Goal: Task Accomplishment & Management: Use online tool/utility

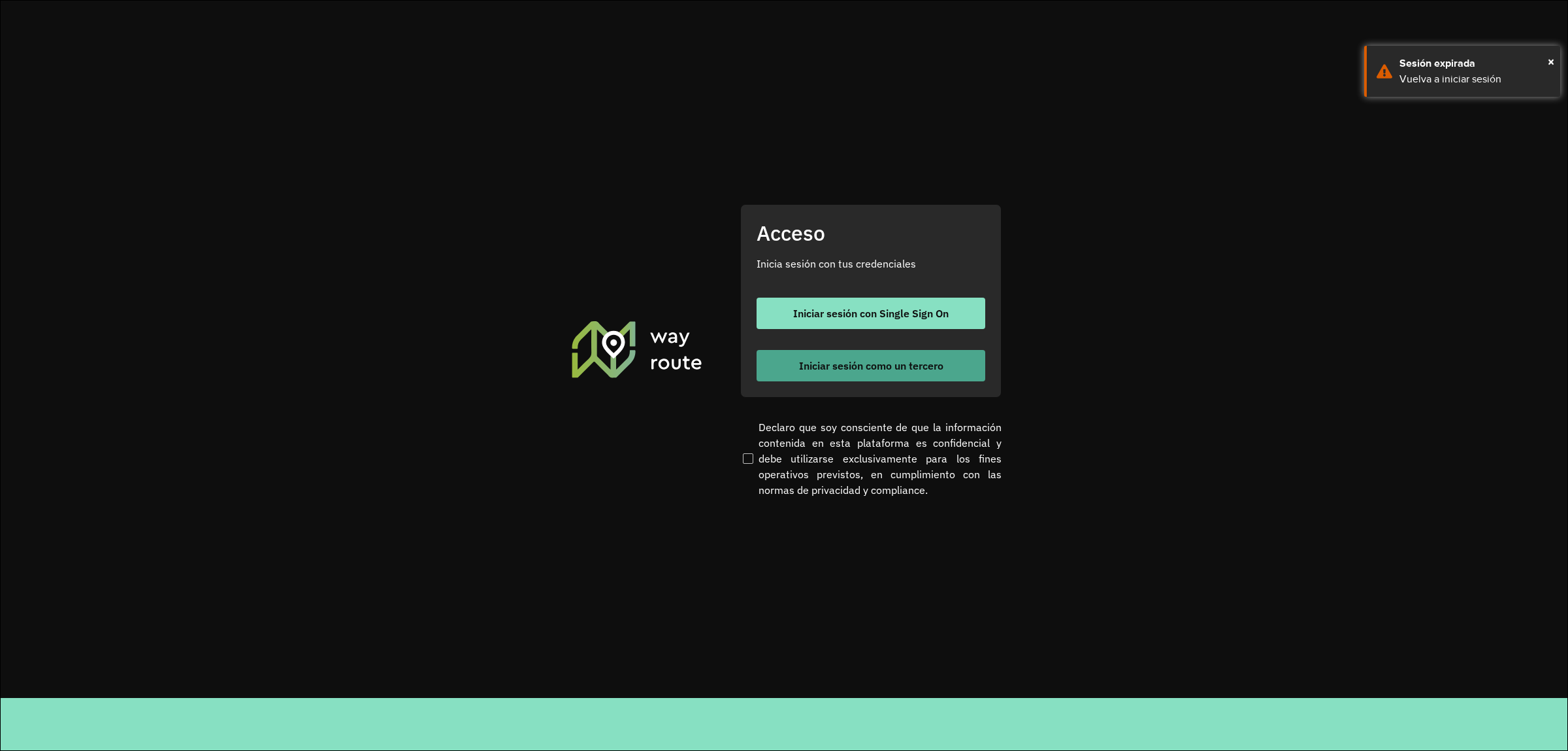
click at [792, 371] on button "Iniciar sesión como un tercero" at bounding box center [871, 365] width 229 height 31
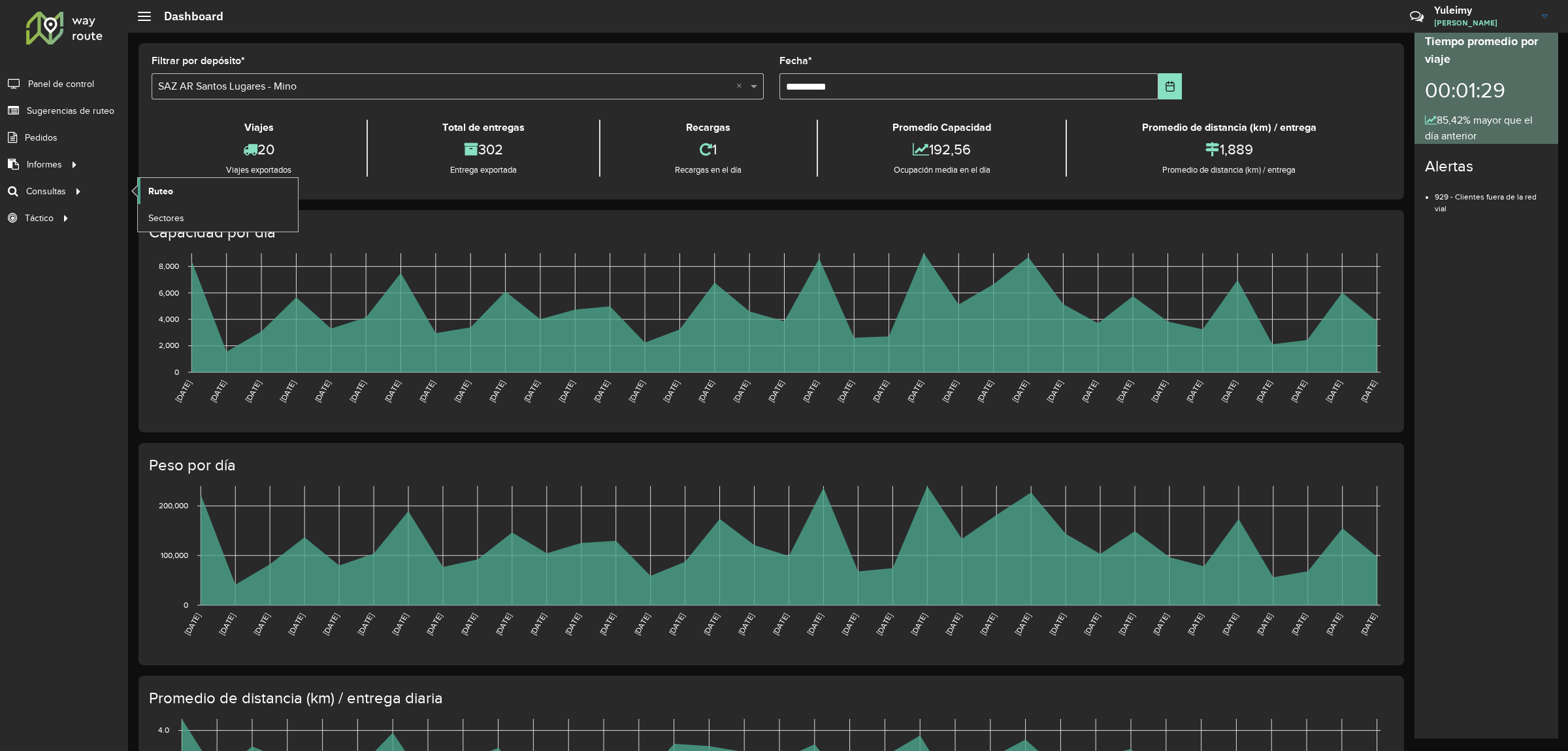
click at [205, 192] on link "Ruteo" at bounding box center [217, 191] width 160 height 26
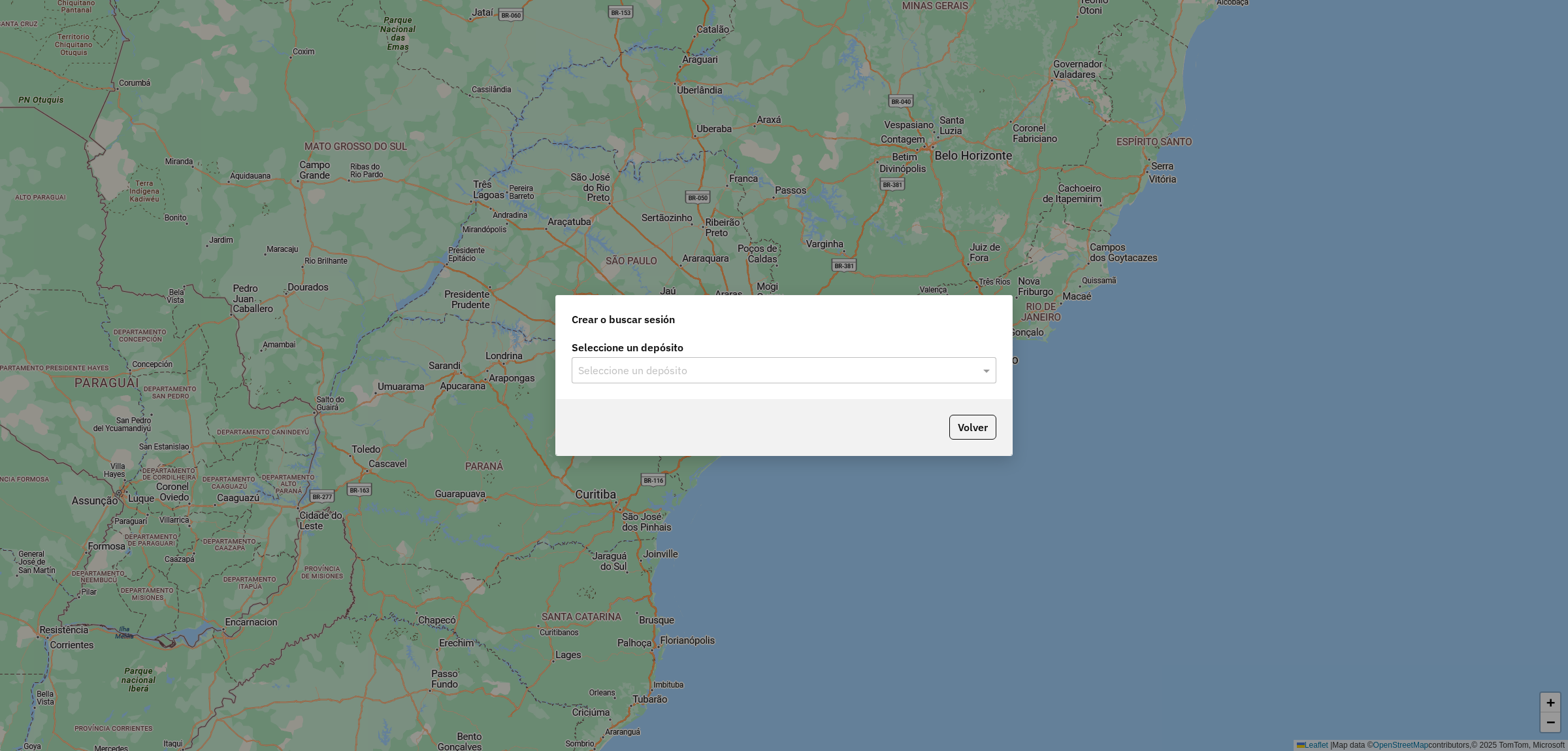
click at [694, 379] on div "Seleccione un depósito" at bounding box center [784, 370] width 425 height 26
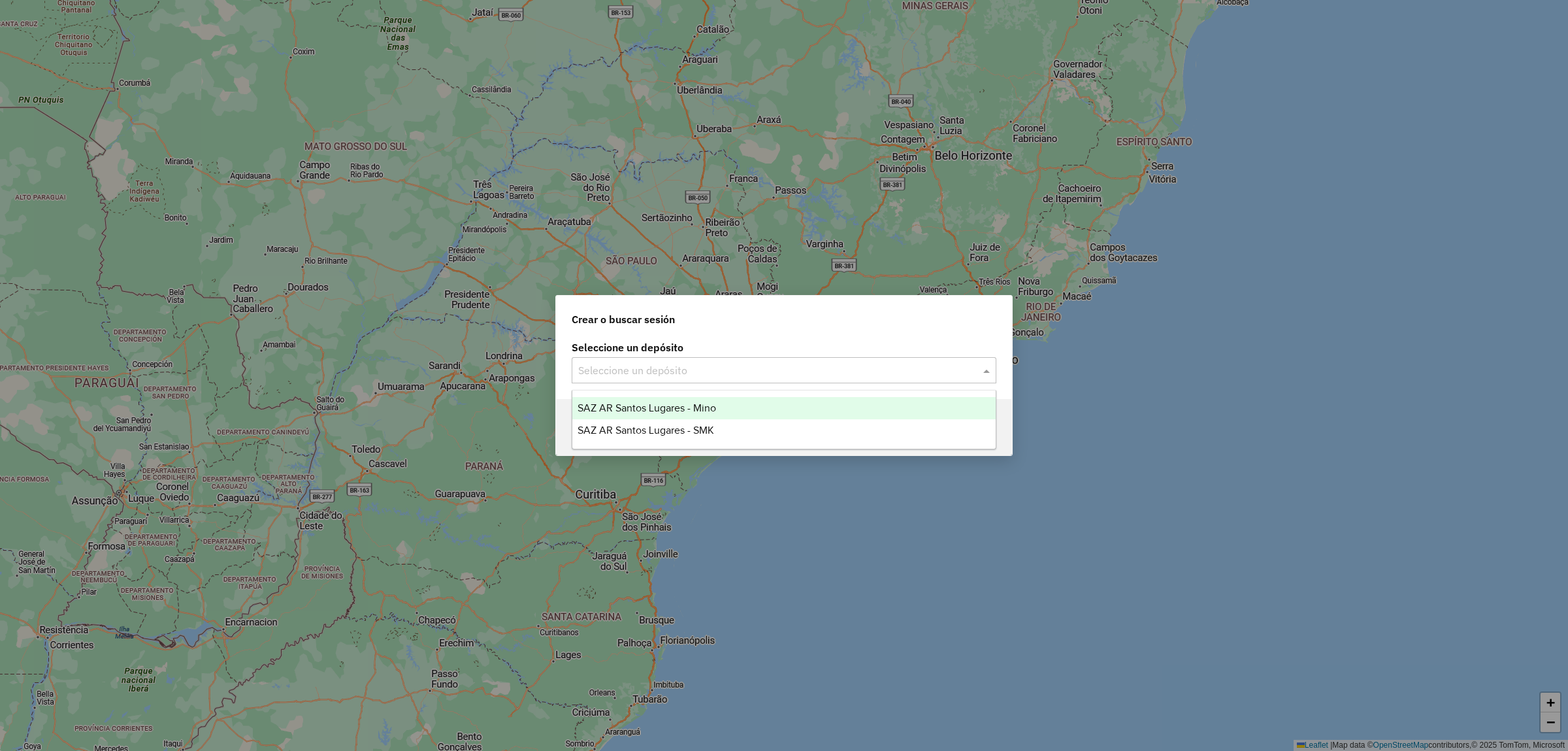
click at [694, 404] on span "SAZ AR Santos Lugares - Mino" at bounding box center [647, 407] width 138 height 11
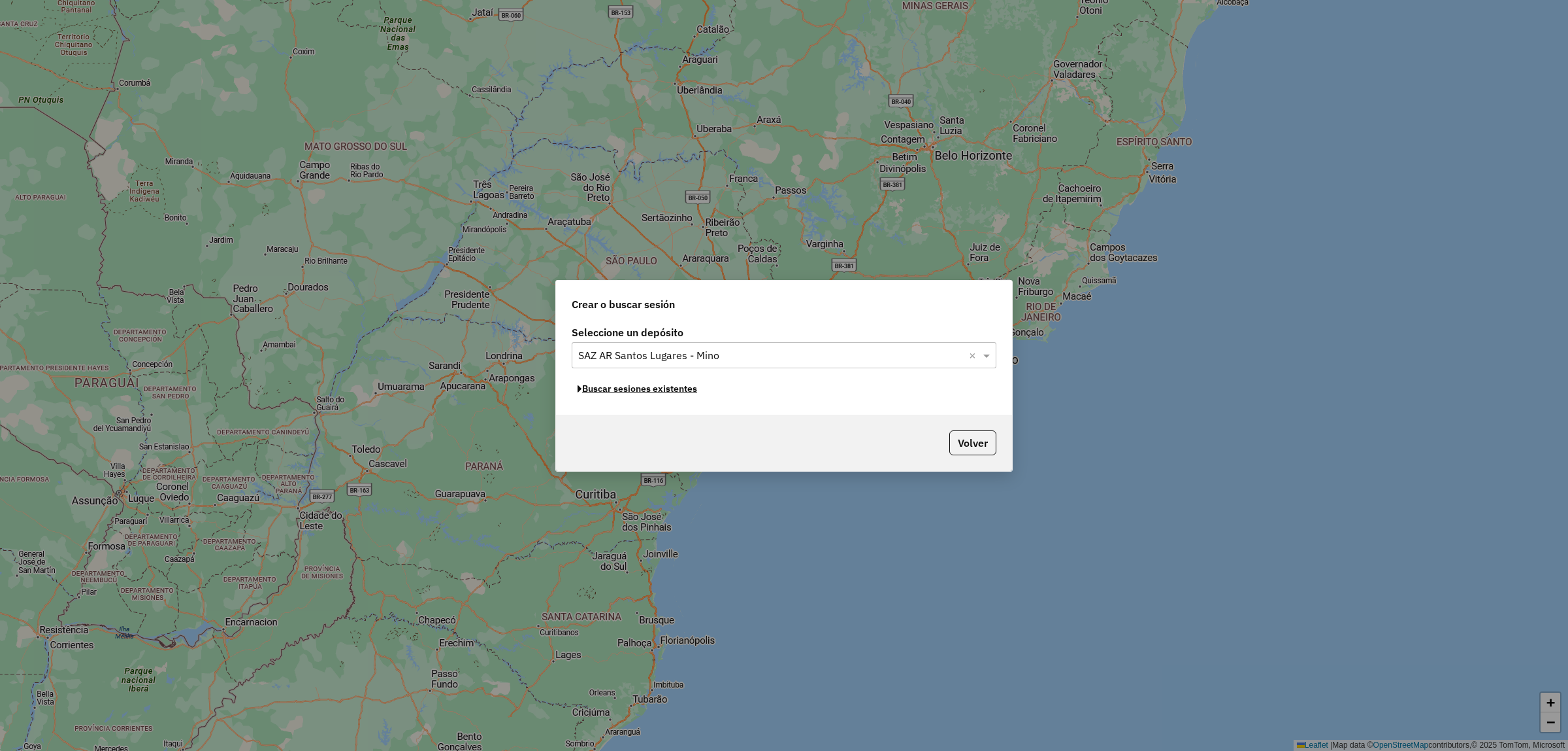
click at [671, 393] on button "Buscar sesiones existentes" at bounding box center [637, 389] width 132 height 21
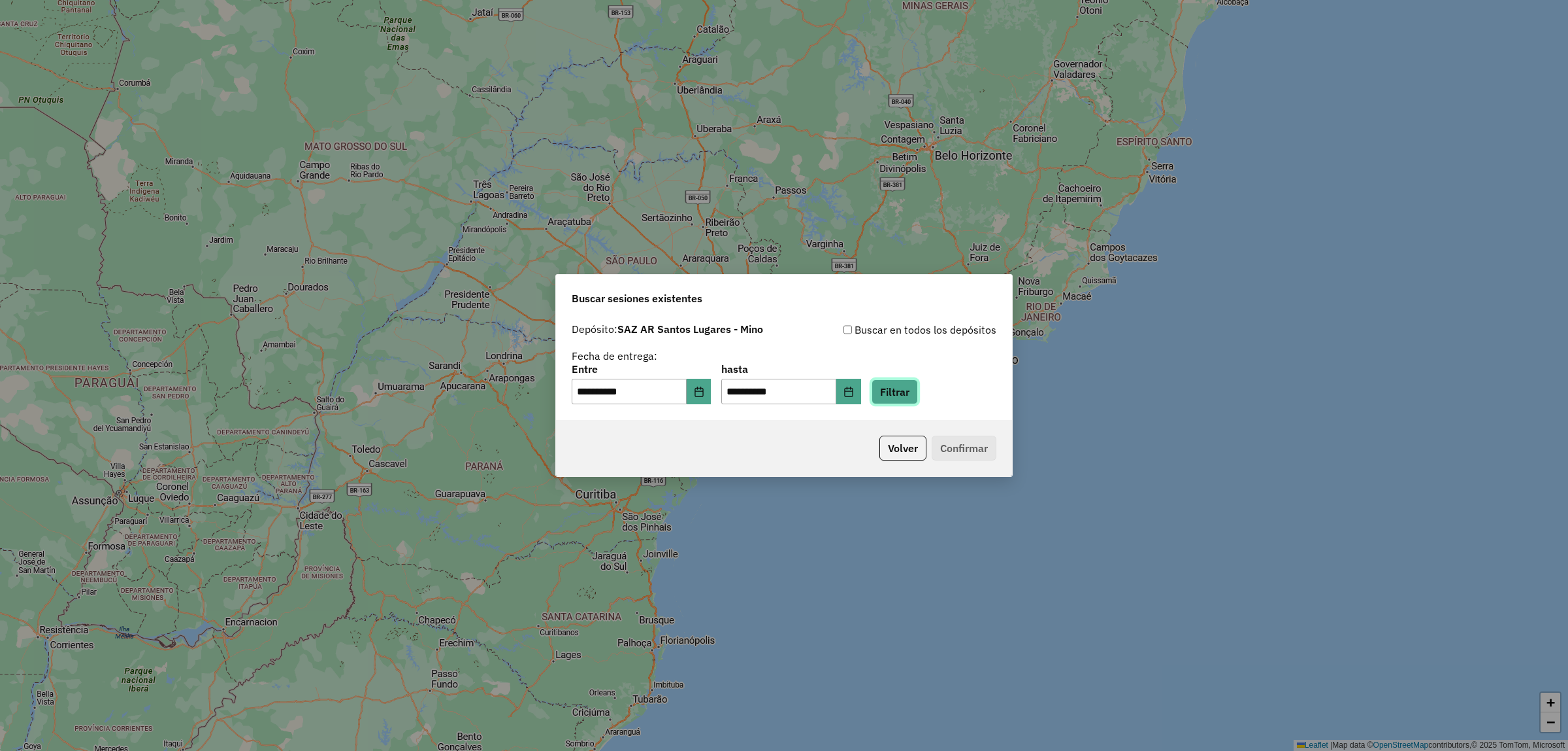
click at [907, 390] on button "Filtrar" at bounding box center [894, 391] width 46 height 25
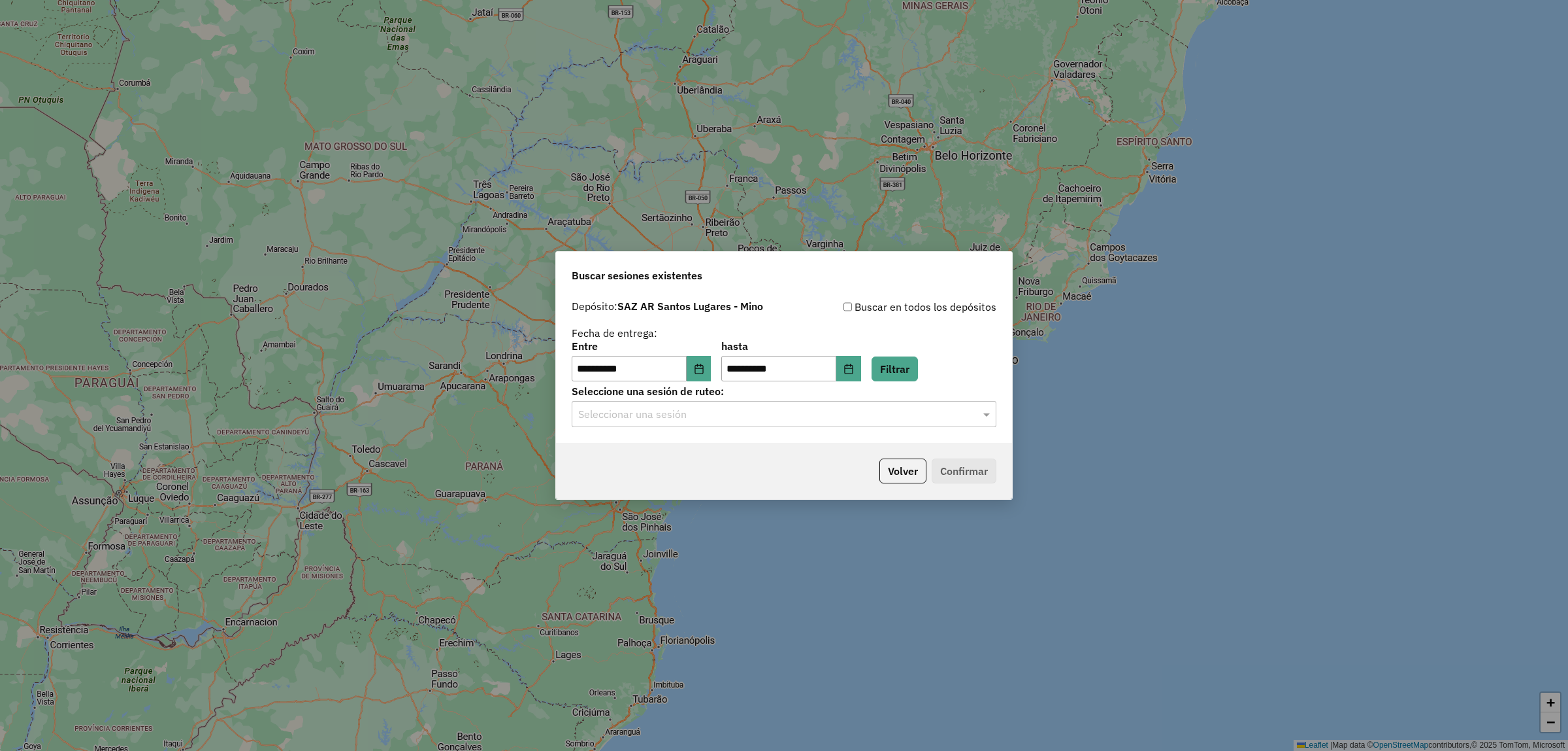
click at [903, 422] on input "text" at bounding box center [771, 415] width 386 height 16
click at [878, 452] on div "1262790 - 10/09/2025 18:29" at bounding box center [784, 452] width 424 height 22
click at [952, 463] on button "Confirmar" at bounding box center [963, 470] width 65 height 25
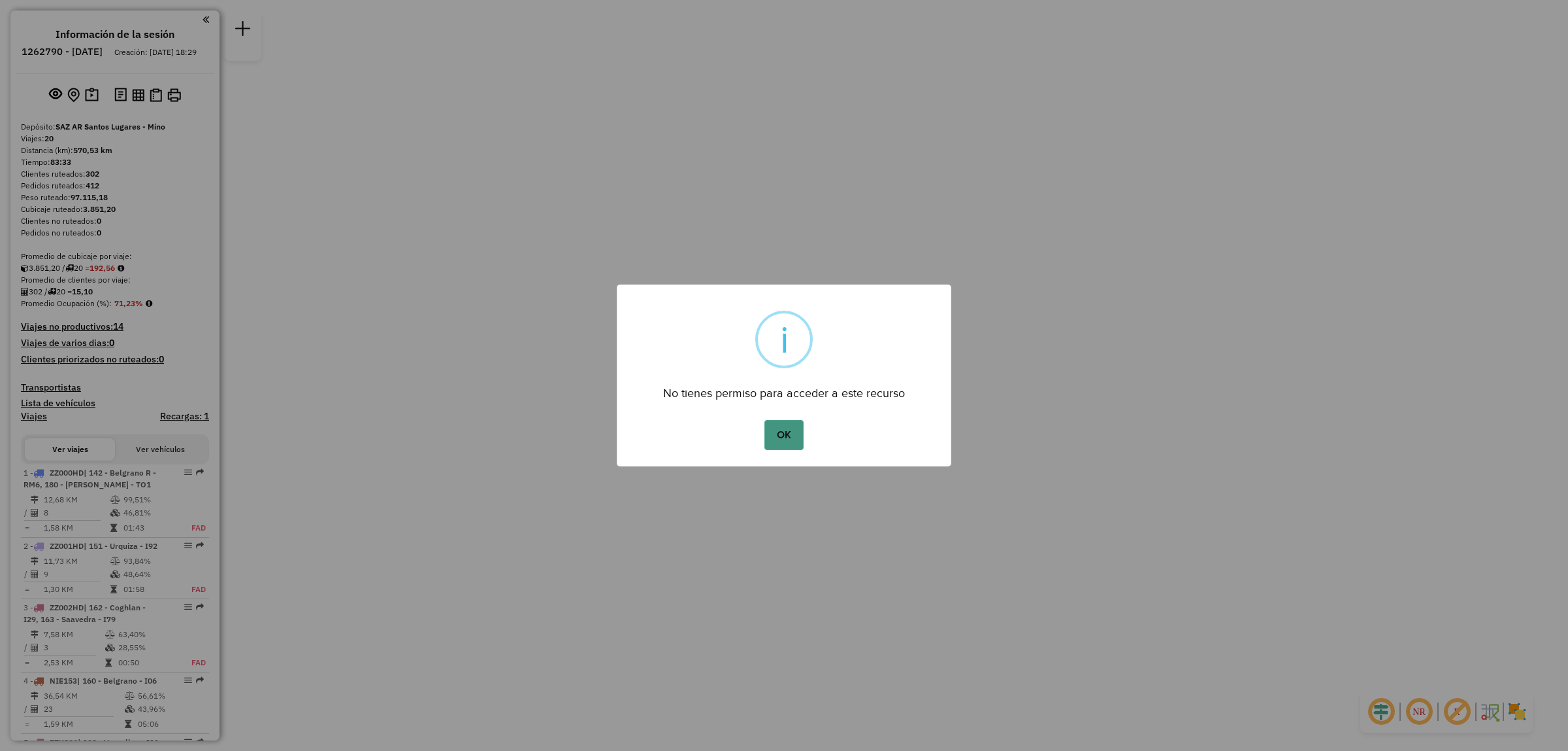
click at [807, 443] on div "OK No Cancel" at bounding box center [784, 434] width 335 height 37
drag, startPoint x: 799, startPoint y: 441, endPoint x: 782, endPoint y: 433, distance: 18.8
click at [782, 433] on button "OK" at bounding box center [783, 435] width 39 height 30
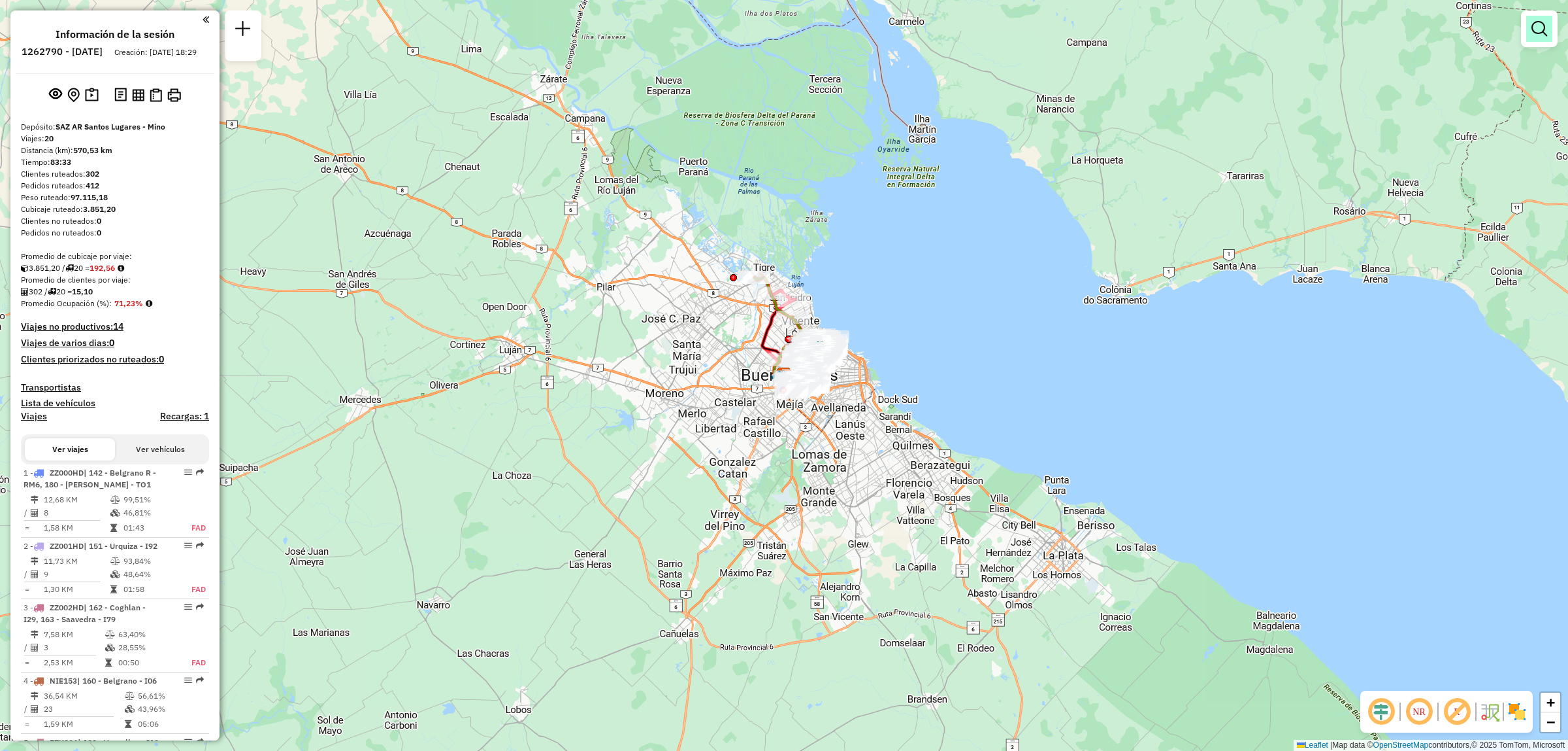
click at [1550, 37] on link at bounding box center [1539, 29] width 26 height 26
click at [0, 0] on link "Viajes" at bounding box center [0, 0] width 0 height 0
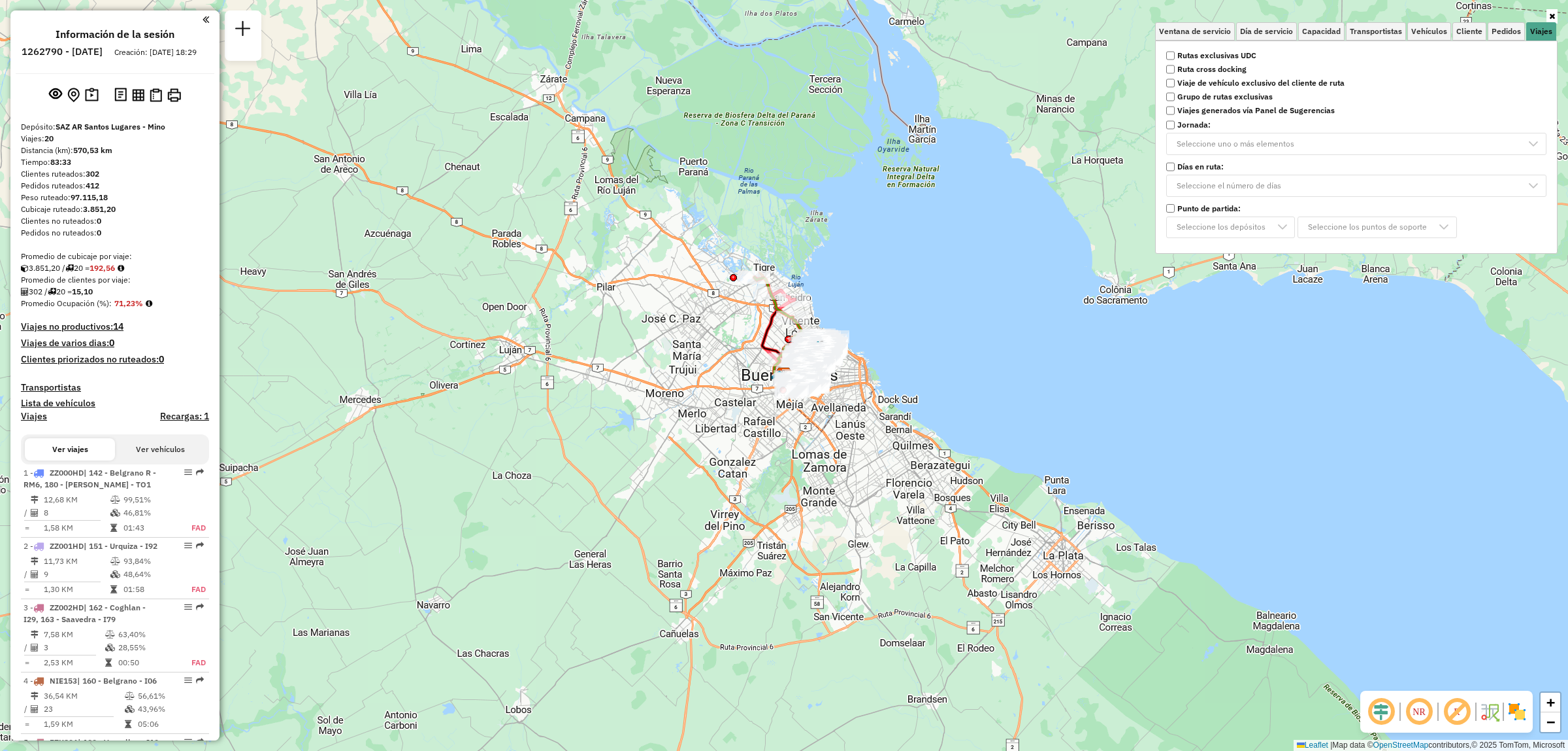
click at [1196, 49] on strong "Rutas exclusivas UDC" at bounding box center [1217, 55] width 79 height 11
click at [878, 313] on div "Limpiar filtros Ventana de servicio Día de servicio Capacidad Transportistas Ve…" at bounding box center [784, 375] width 1568 height 751
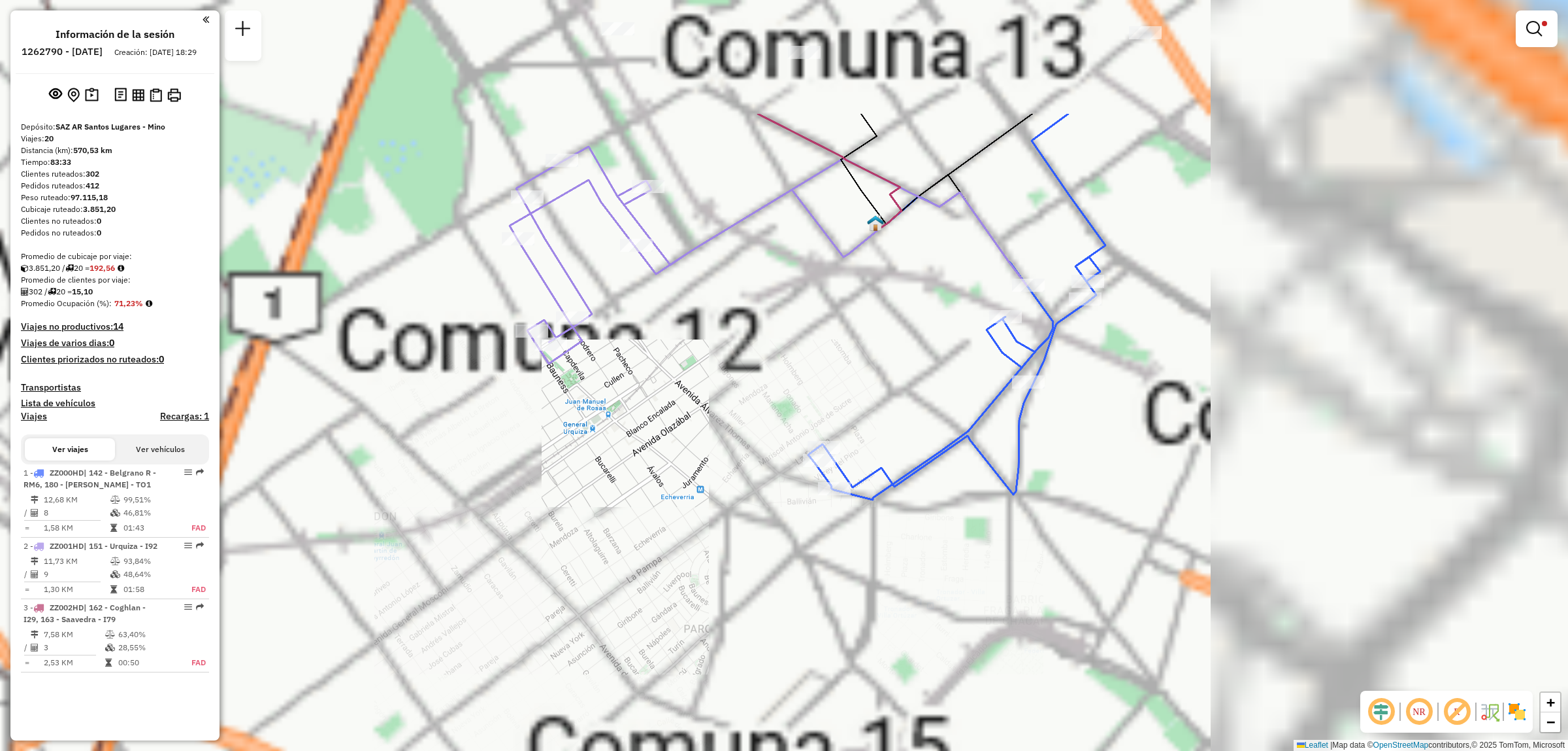
drag, startPoint x: 850, startPoint y: 266, endPoint x: 801, endPoint y: 454, distance: 194.3
click at [808, 454] on icon at bounding box center [957, 307] width 297 height 386
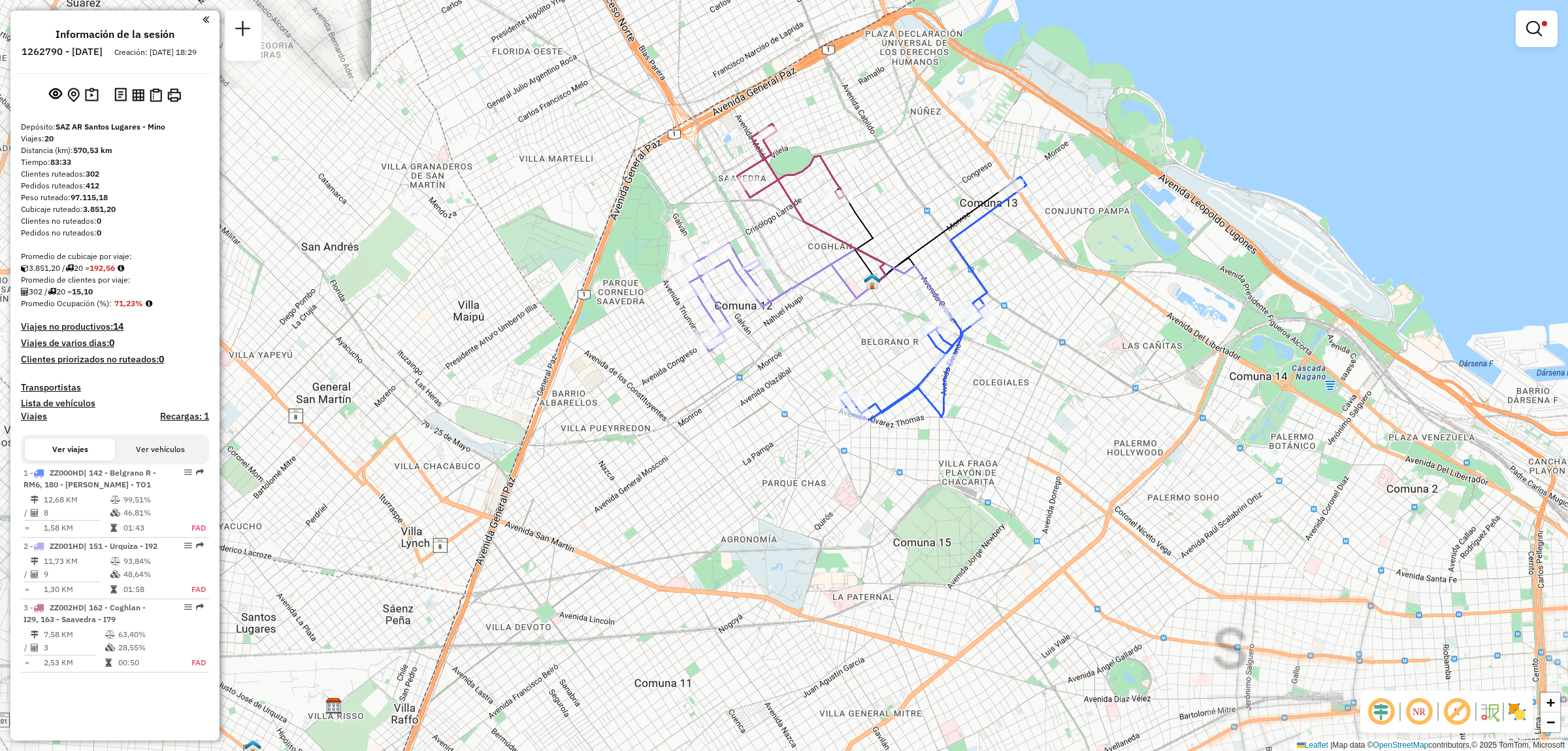
drag, startPoint x: 873, startPoint y: 335, endPoint x: 871, endPoint y: 358, distance: 23.1
click at [871, 358] on div "Limpiar filtros Ventana de servicio Día de servicio Capacidad Transportistas Ve…" at bounding box center [784, 375] width 1568 height 751
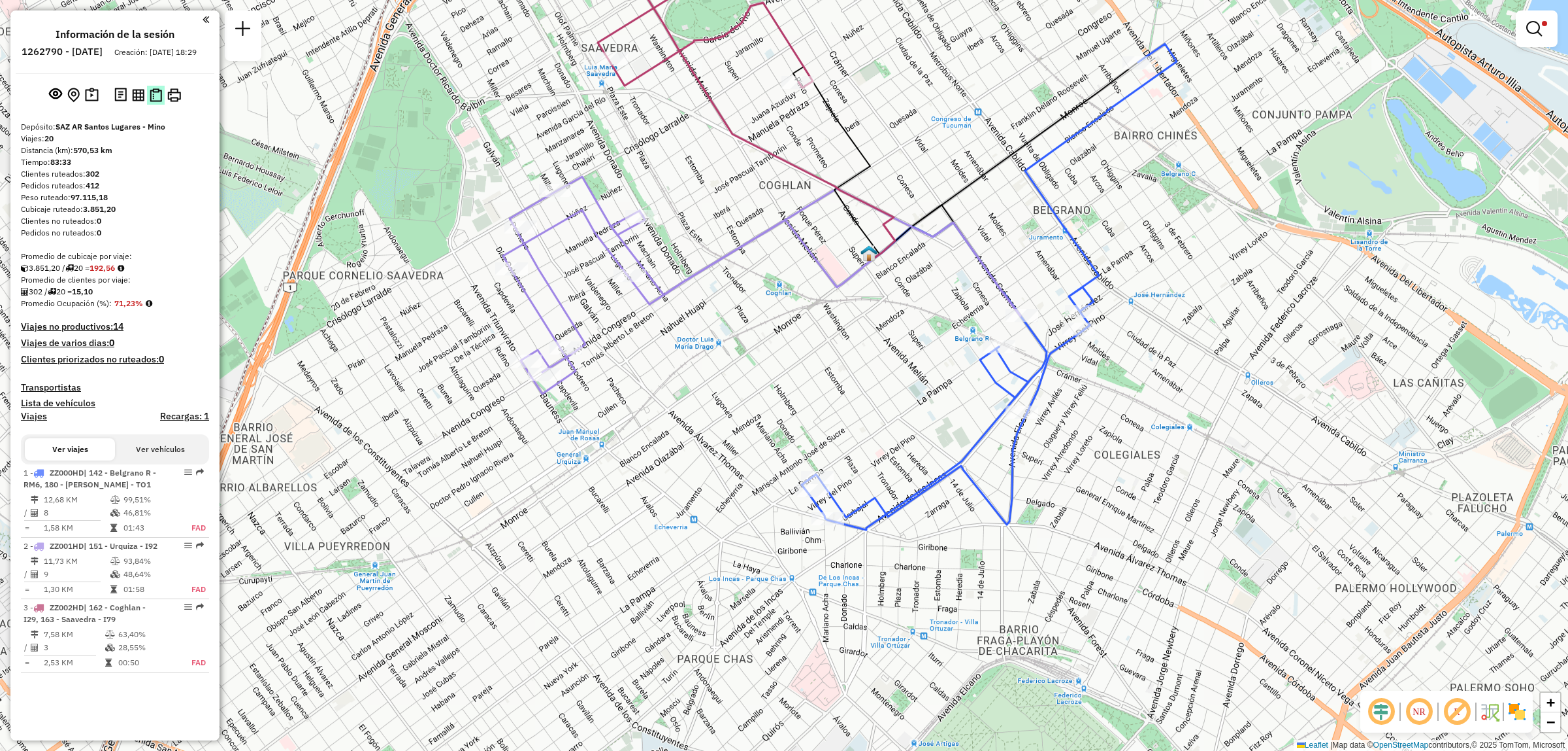
click at [151, 102] on img at bounding box center [156, 95] width 12 height 14
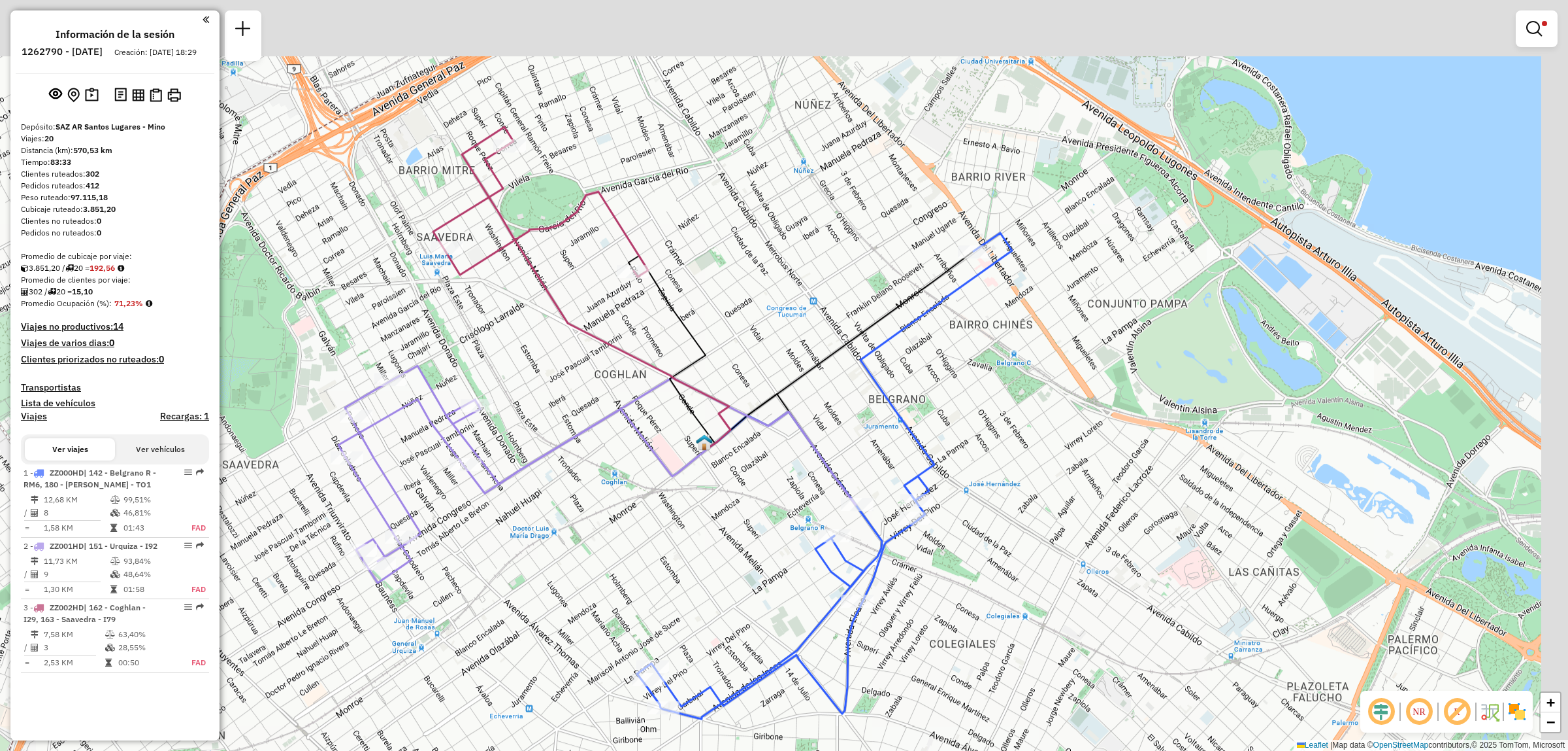
drag, startPoint x: 779, startPoint y: 258, endPoint x: 630, endPoint y: 422, distance: 221.6
click at [630, 422] on icon at bounding box center [577, 441] width 262 height 84
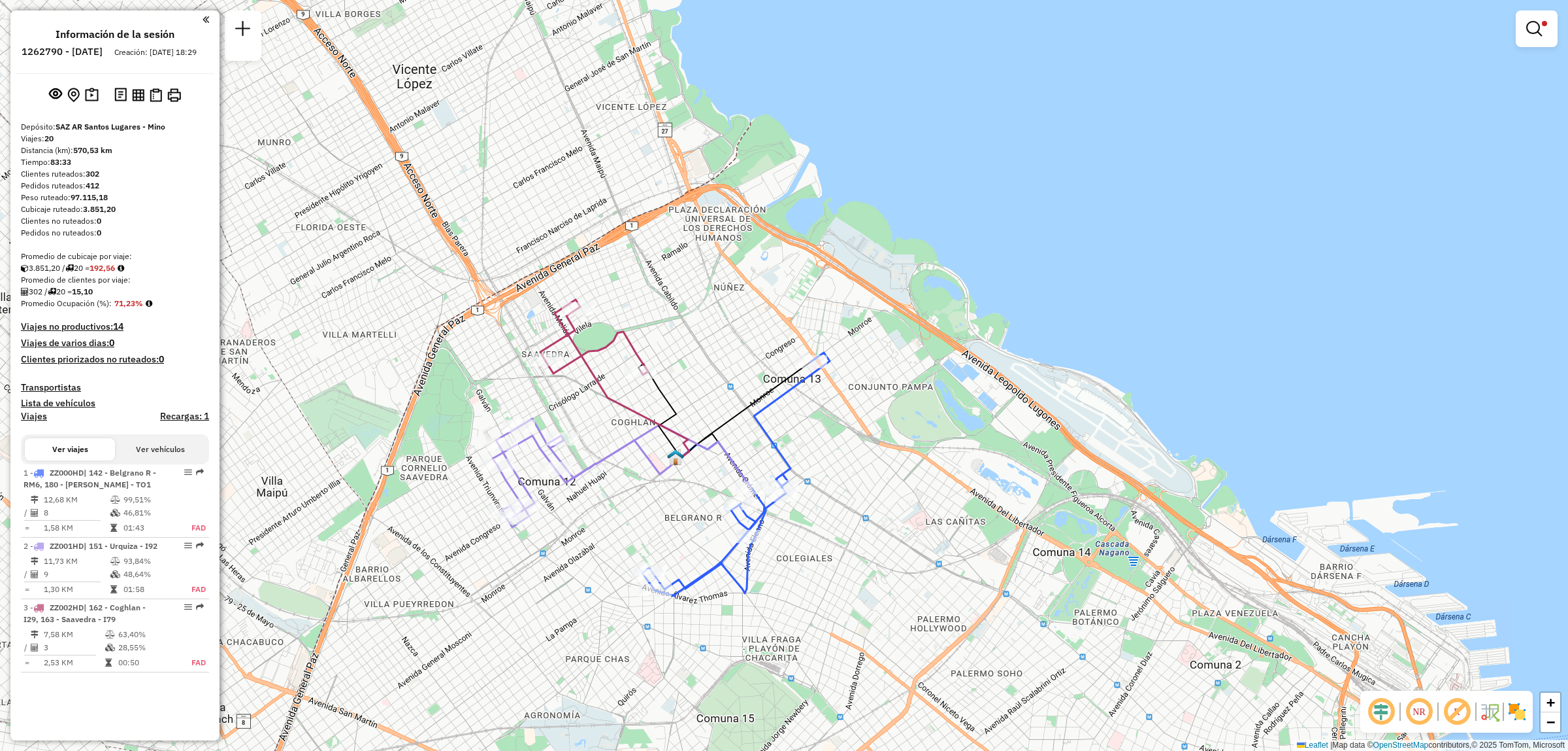
drag, startPoint x: 686, startPoint y: 518, endPoint x: 639, endPoint y: 452, distance: 81.0
click at [639, 452] on div "Limpiar filtros Ventana de servicio Día de servicio Capacidad Transportistas Ve…" at bounding box center [784, 375] width 1568 height 751
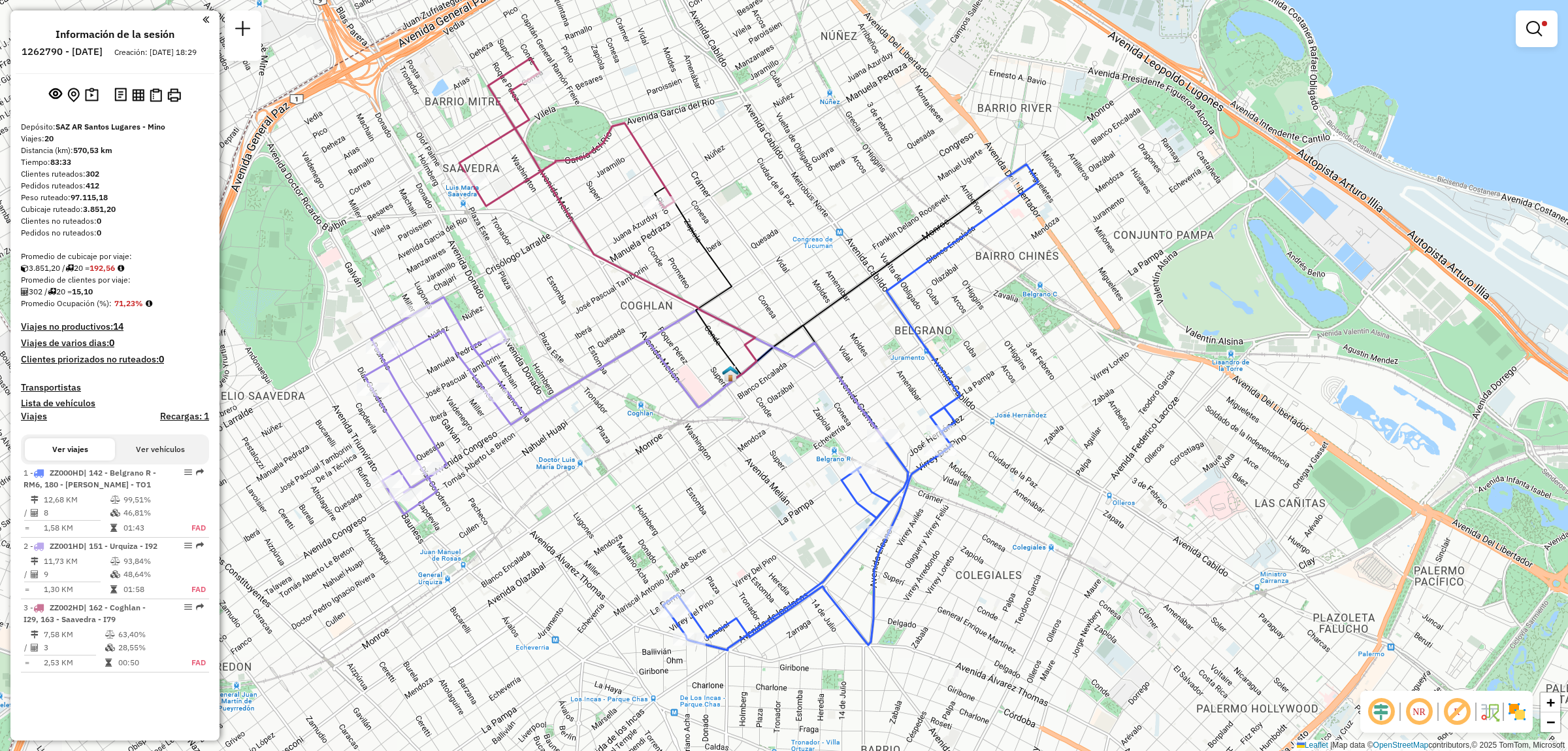
drag, startPoint x: 615, startPoint y: 453, endPoint x: 709, endPoint y: 476, distance: 96.8
click at [709, 476] on div "Limpiar filtros Ventana de servicio Día de servicio Capacidad Transportistas Ve…" at bounding box center [784, 375] width 1568 height 751
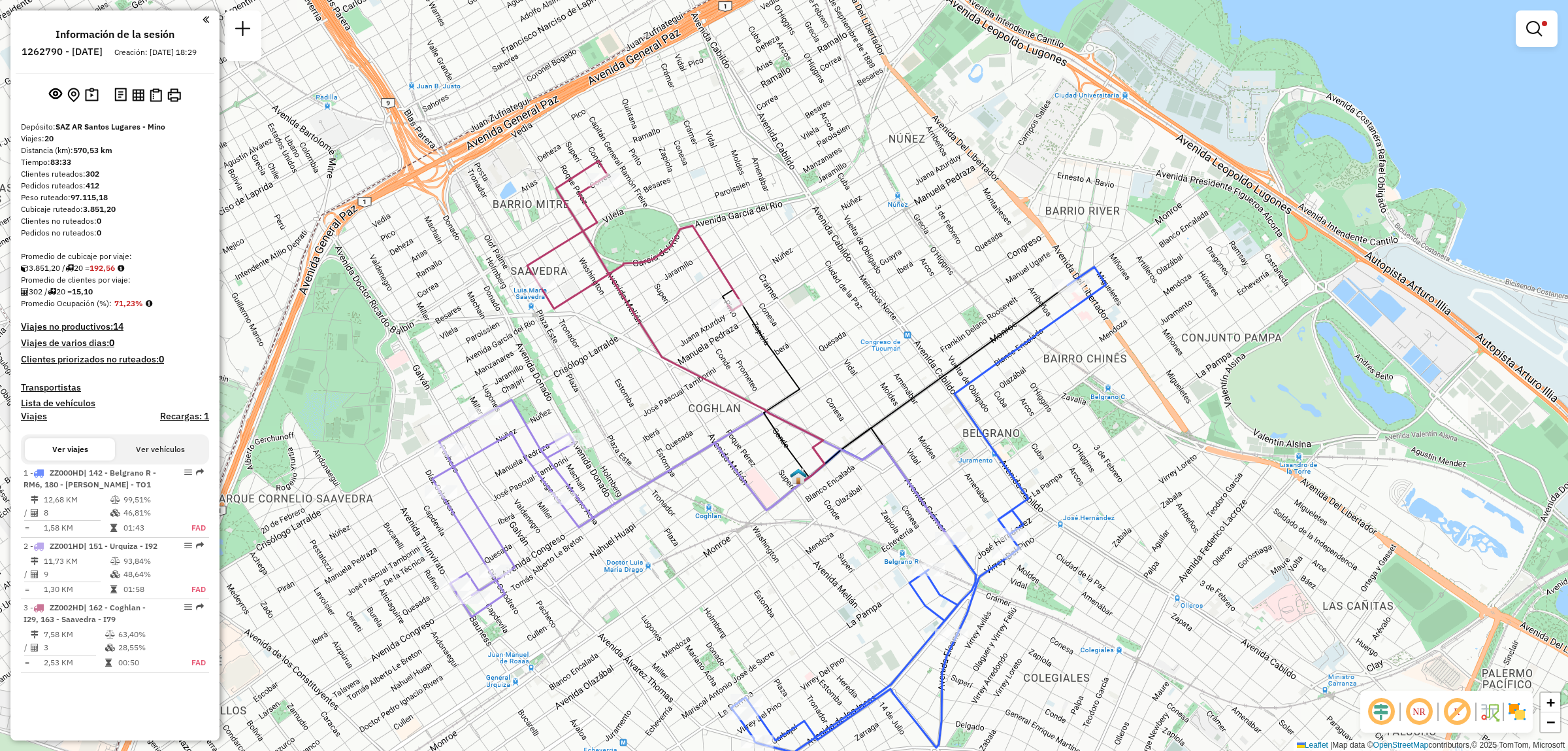
drag, startPoint x: 661, startPoint y: 266, endPoint x: 724, endPoint y: 364, distance: 116.5
click at [724, 364] on div "Limpiar filtros Ventana de servicio Día de servicio Capacidad Transportistas Ve…" at bounding box center [784, 375] width 1568 height 751
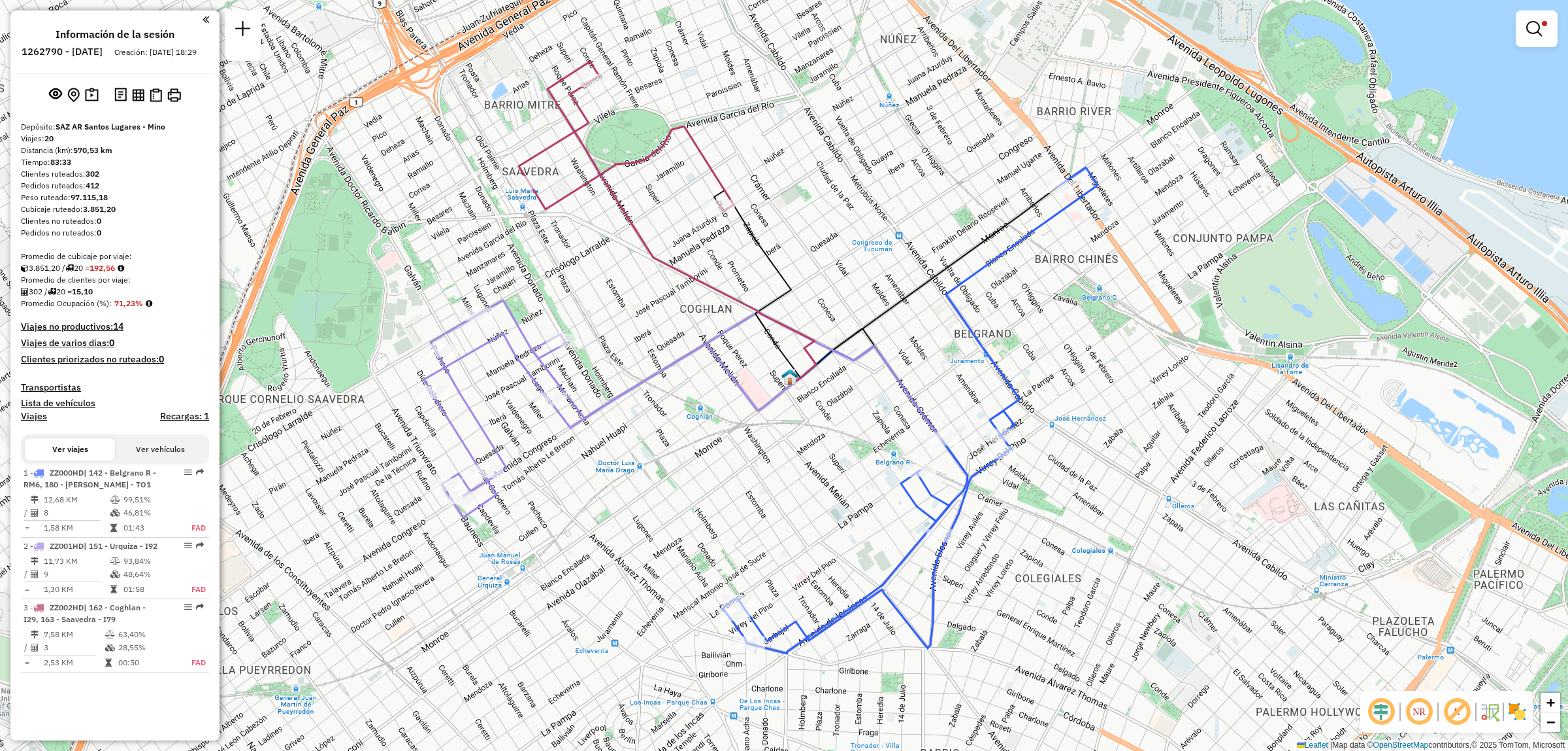
drag, startPoint x: 1072, startPoint y: 628, endPoint x: 1056, endPoint y: 481, distance: 147.9
click at [1056, 481] on div "Limpiar filtros Ventana de servicio Día de servicio Capacidad Transportistas Ve…" at bounding box center [784, 375] width 1568 height 751
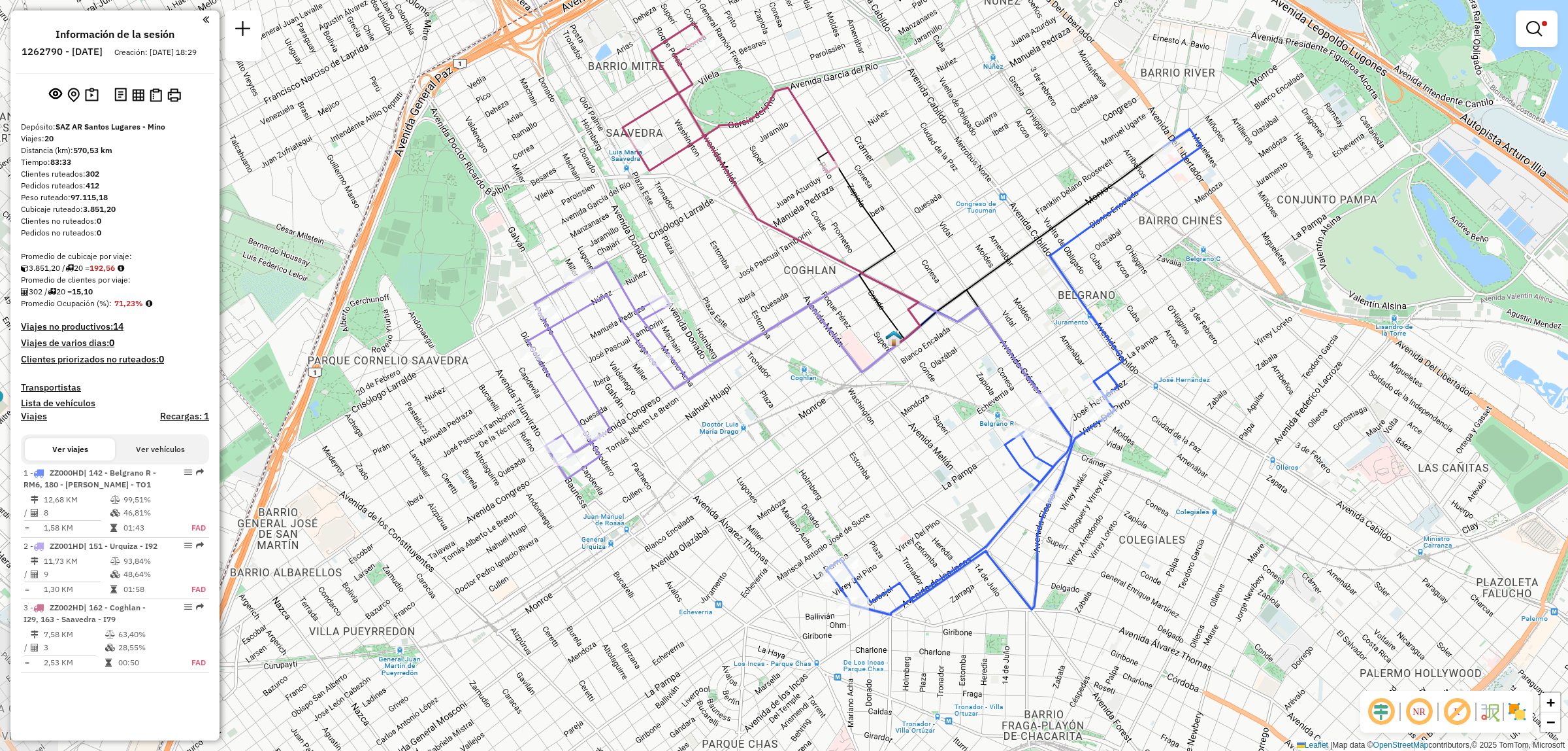
drag, startPoint x: 710, startPoint y: 504, endPoint x: 829, endPoint y: 603, distance: 154.8
click at [829, 603] on div "Ruta 1 - Placa ZZ000HD 0000543491 - Chen Mingfang Limpiar filtros Ventana de se…" at bounding box center [784, 375] width 1568 height 751
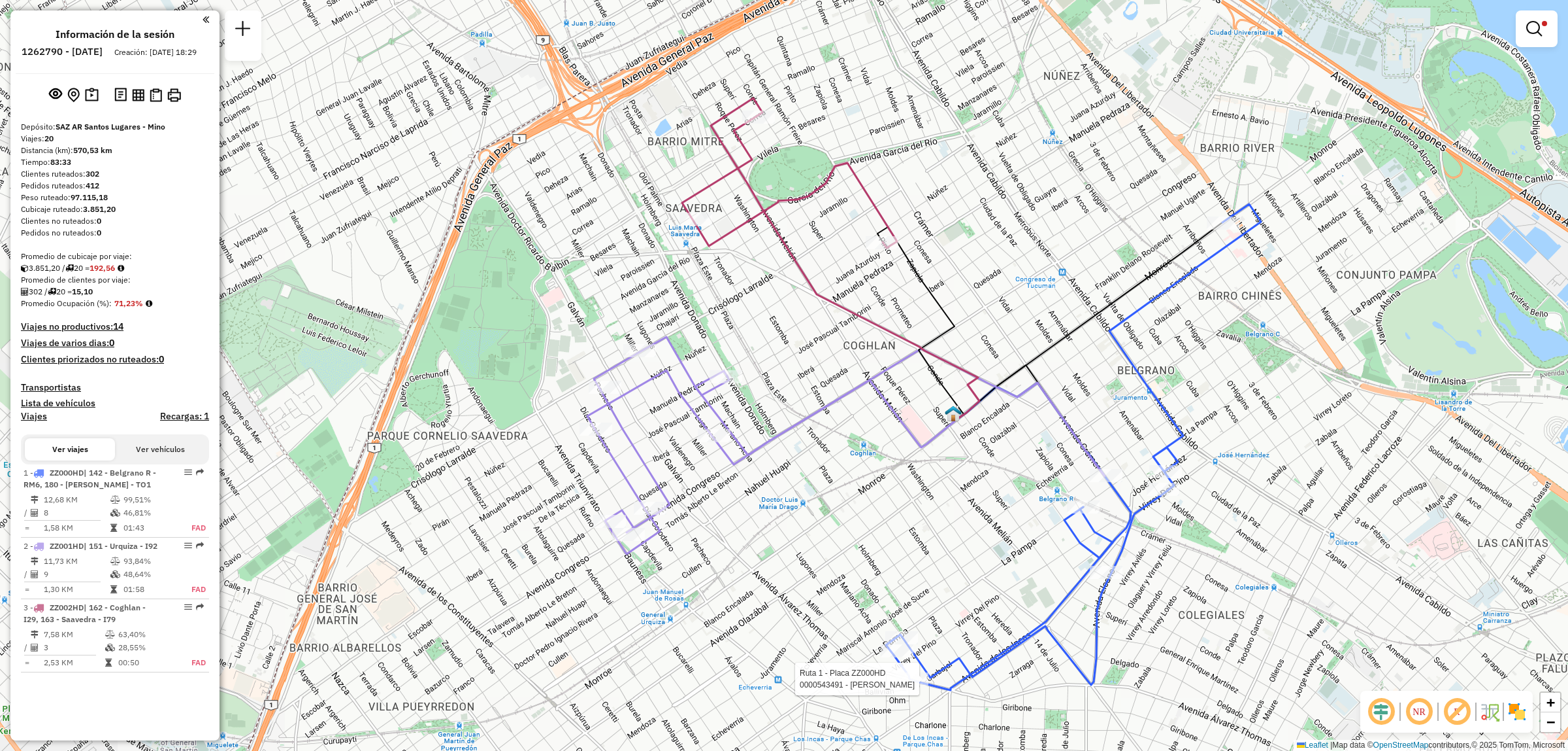
drag, startPoint x: 675, startPoint y: 560, endPoint x: 707, endPoint y: 613, distance: 61.9
click at [707, 613] on div "Ruta 1 - Placa ZZ000HD 0000543491 - Chen Mingfang Limpiar filtros Ventana de se…" at bounding box center [784, 375] width 1568 height 751
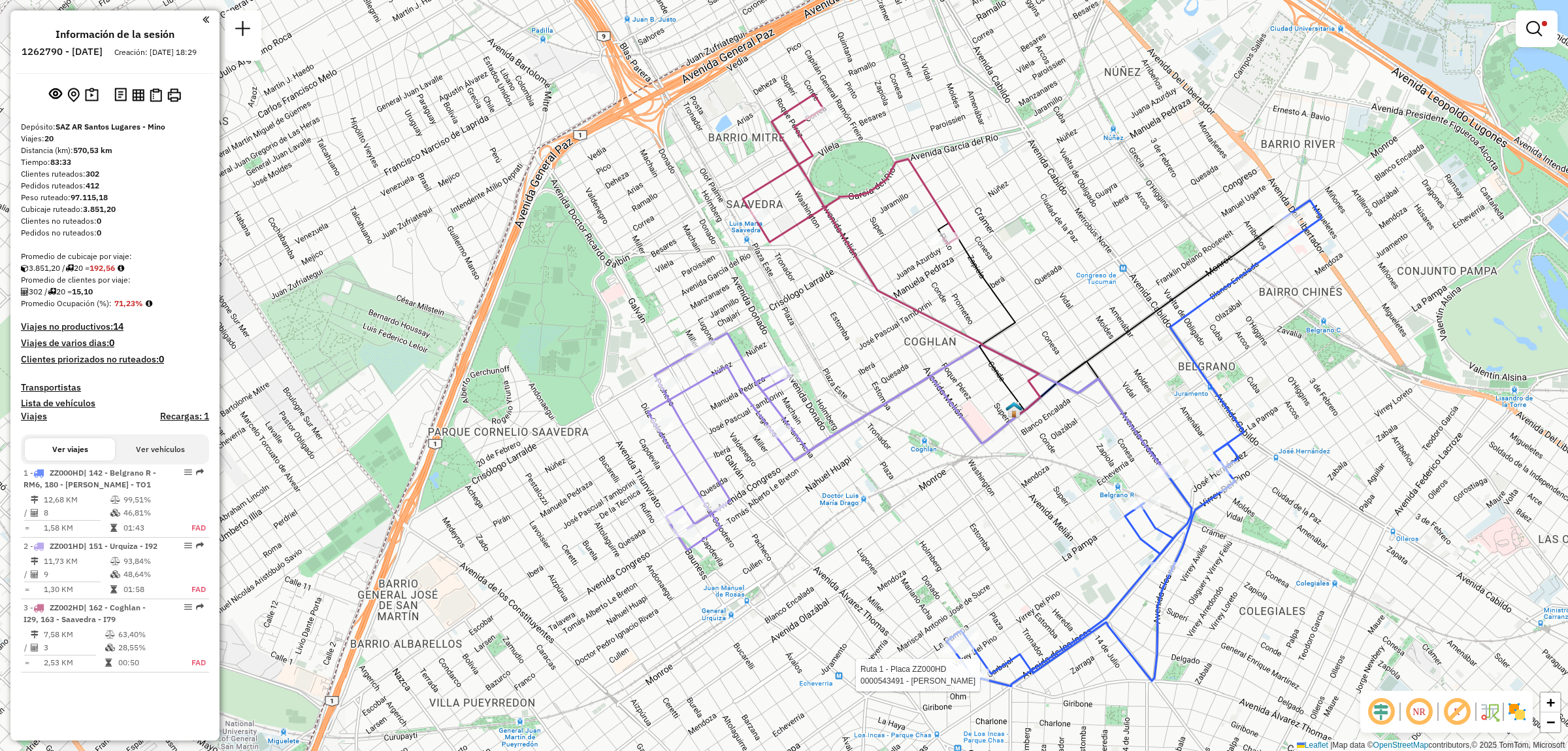
drag, startPoint x: 938, startPoint y: 609, endPoint x: 967, endPoint y: 552, distance: 64.0
click at [967, 552] on div "Ruta 1 - Placa ZZ000HD 0000543491 - Chen Mingfang Limpiar filtros Ventana de se…" at bounding box center [784, 375] width 1568 height 751
click at [1034, 578] on div "Ruta 1 - Placa ZZ000HD 0000543491 - Chen Mingfang Limpiar filtros Ventana de se…" at bounding box center [784, 375] width 1568 height 751
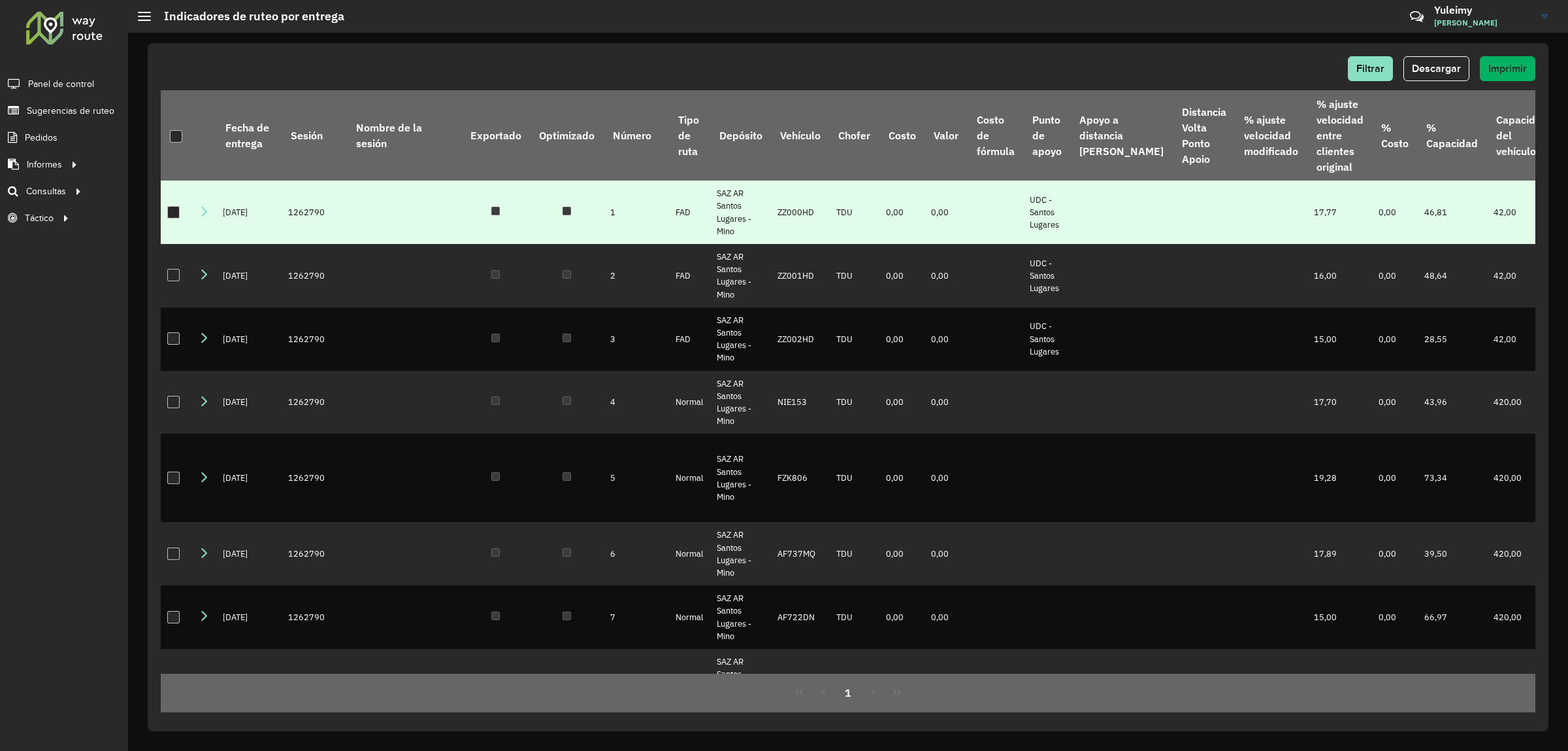
click at [169, 206] on div at bounding box center [173, 212] width 12 height 12
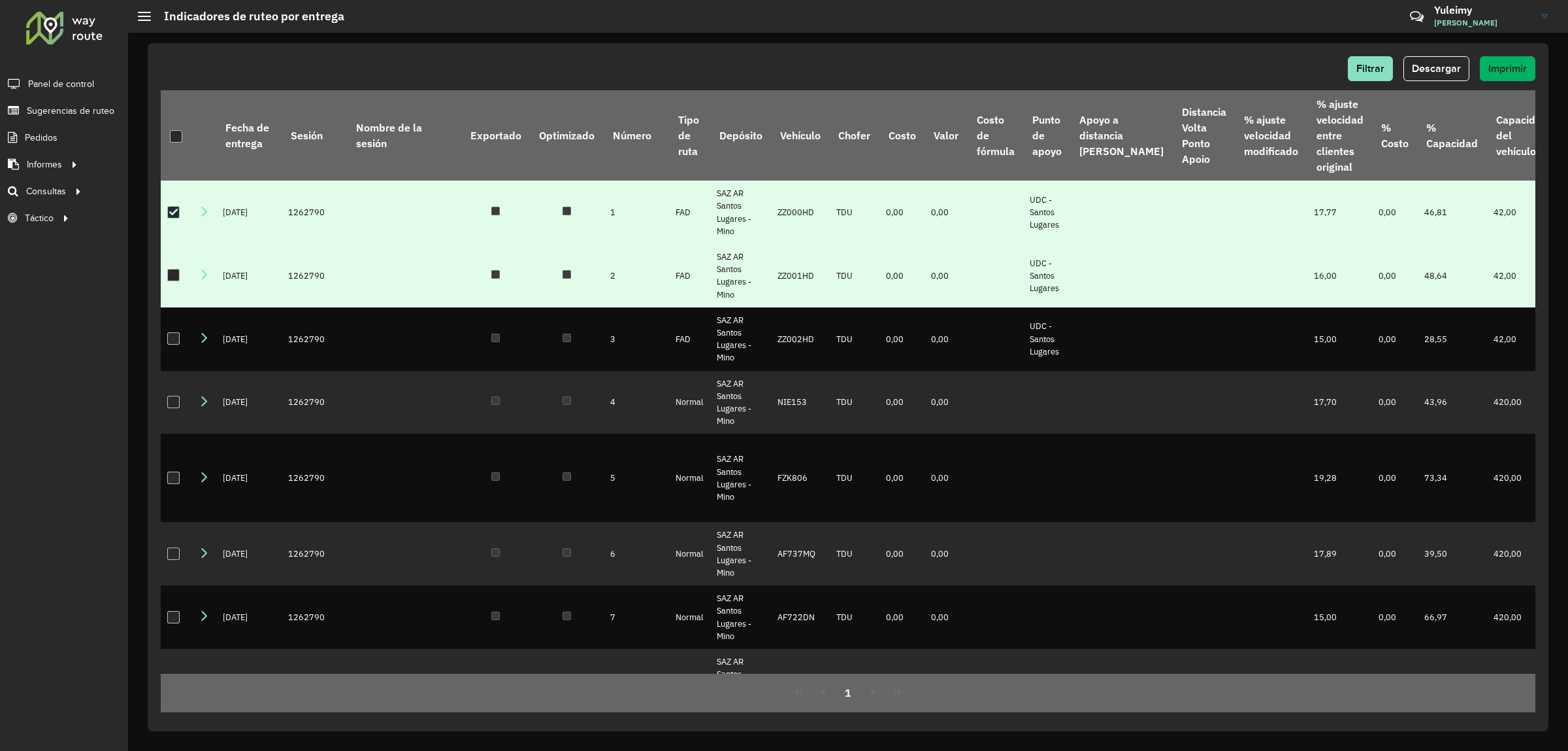
click at [178, 272] on div at bounding box center [173, 275] width 12 height 12
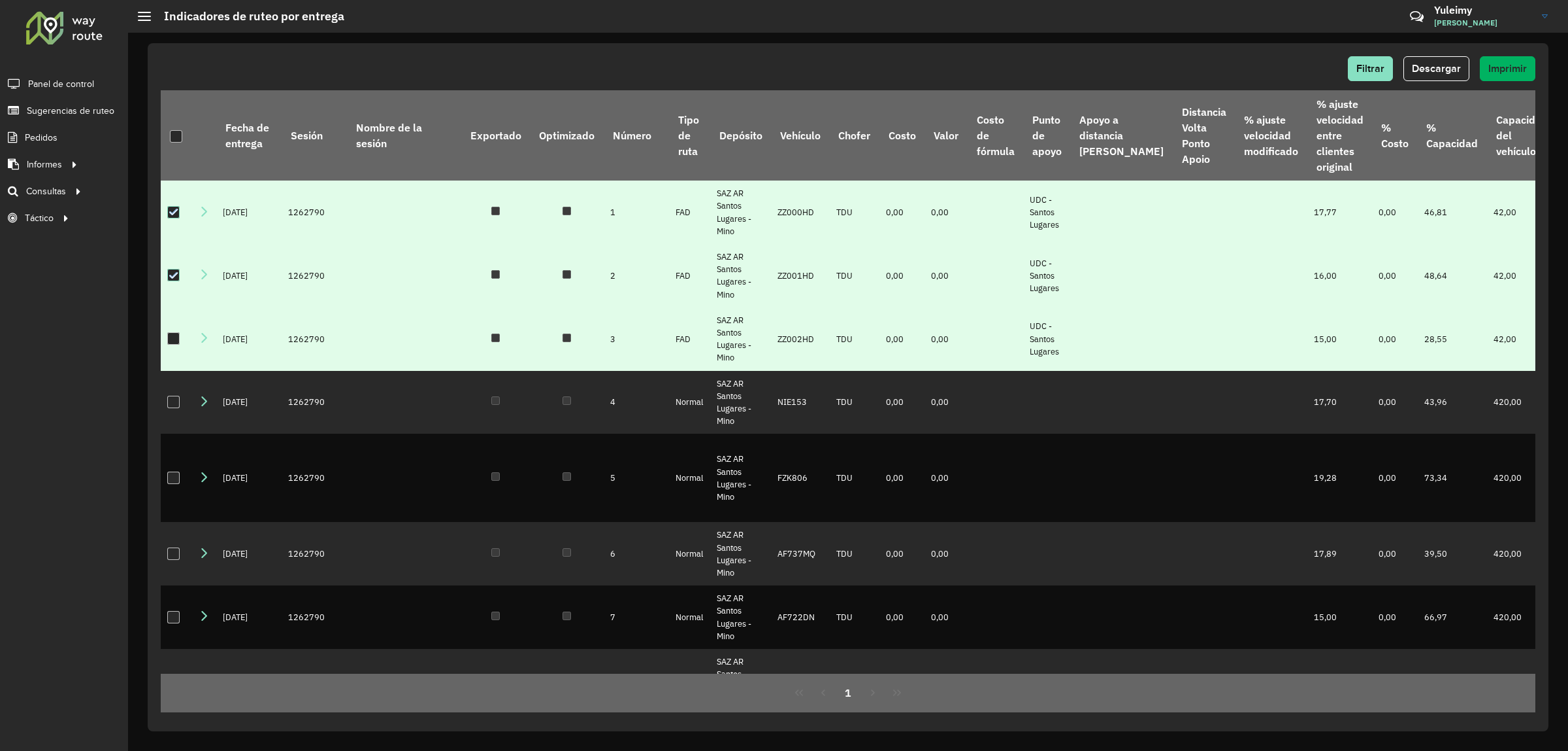
click at [170, 345] on div at bounding box center [173, 339] width 13 height 13
click at [1439, 68] on span "Descargar" at bounding box center [1436, 68] width 49 height 11
